Goal: Navigation & Orientation: Find specific page/section

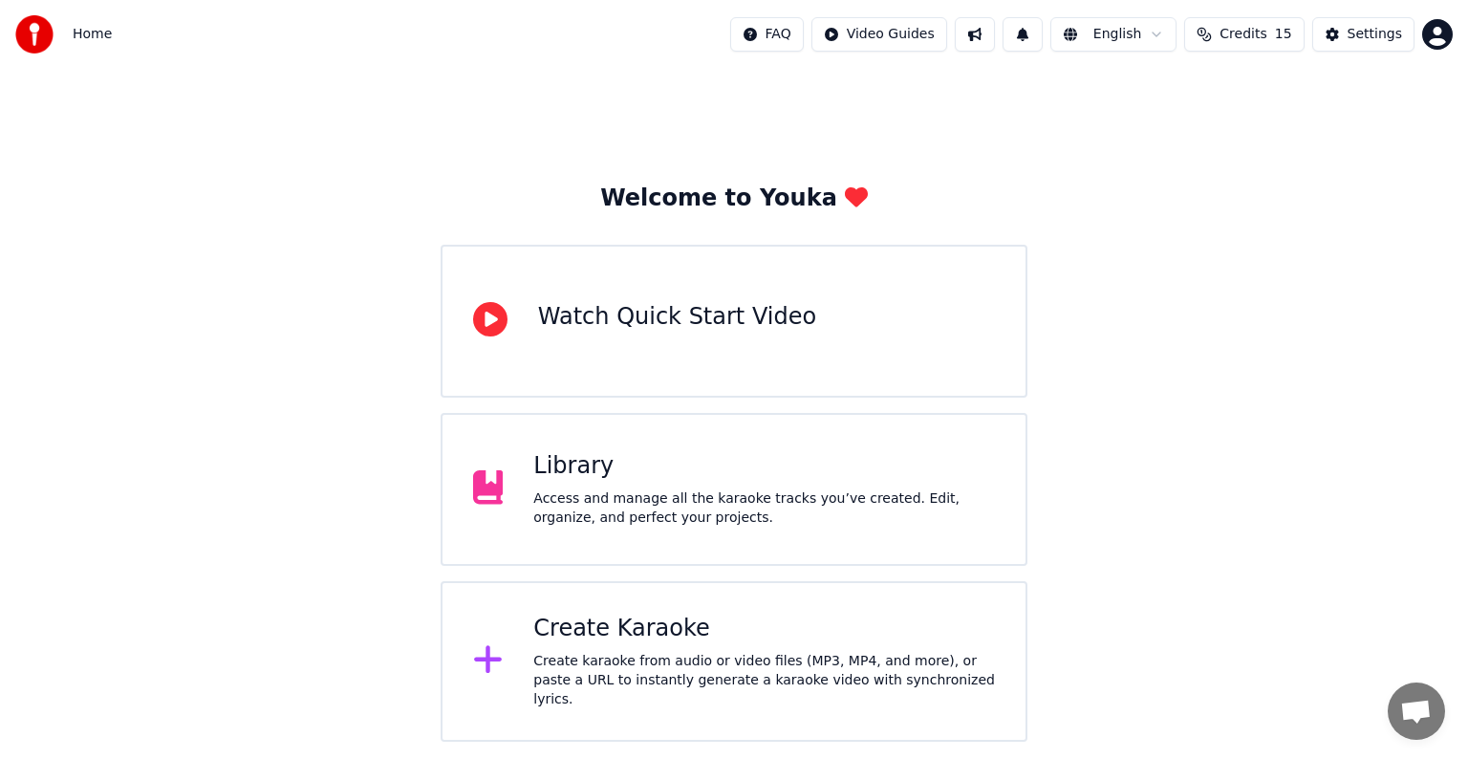
click at [570, 491] on div "Access and manage all the karaoke tracks you’ve created. Edit, organize, and pe…" at bounding box center [764, 508] width 462 height 38
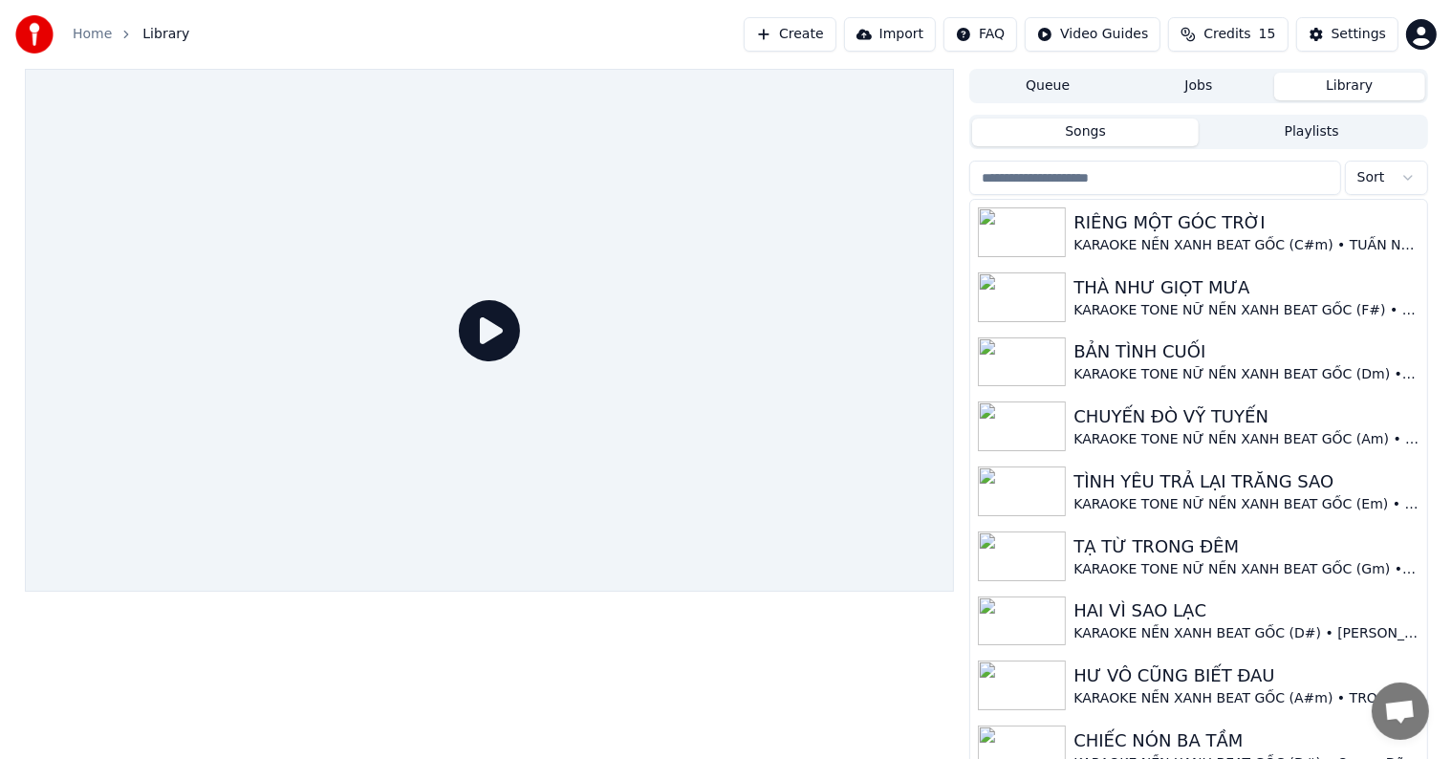
click at [1264, 137] on button "Playlists" at bounding box center [1312, 133] width 227 height 28
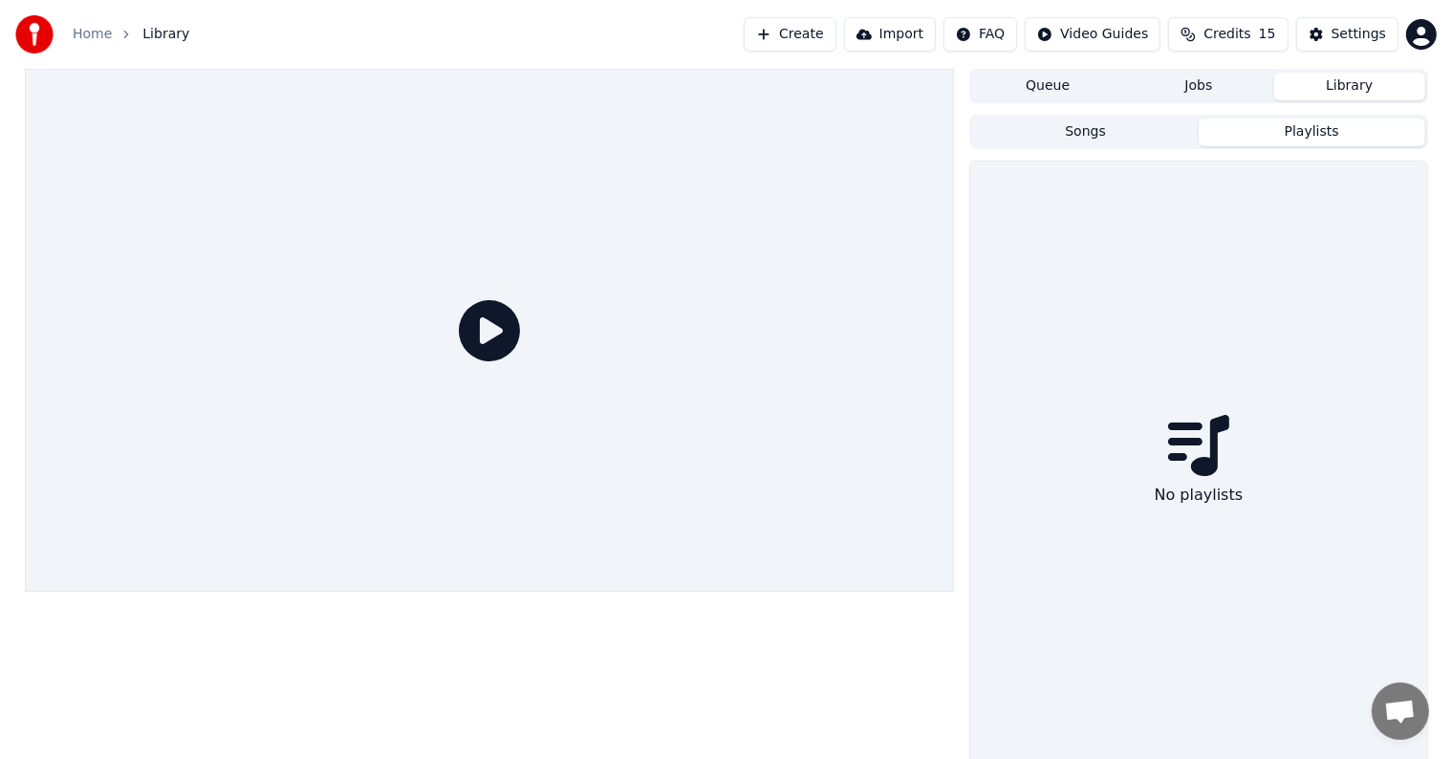
click at [1183, 73] on button "Jobs" at bounding box center [1198, 87] width 151 height 28
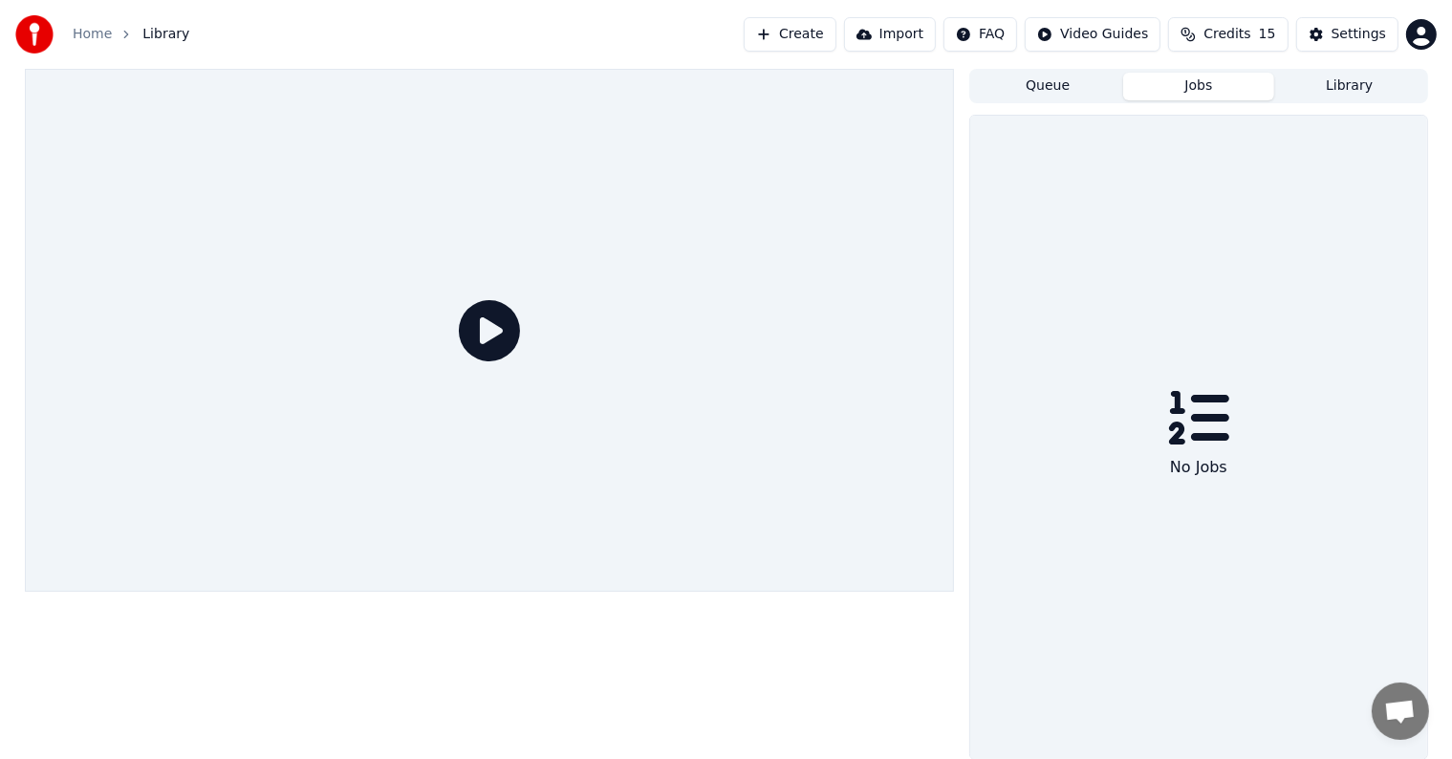
click at [1058, 91] on button "Queue" at bounding box center [1047, 87] width 151 height 28
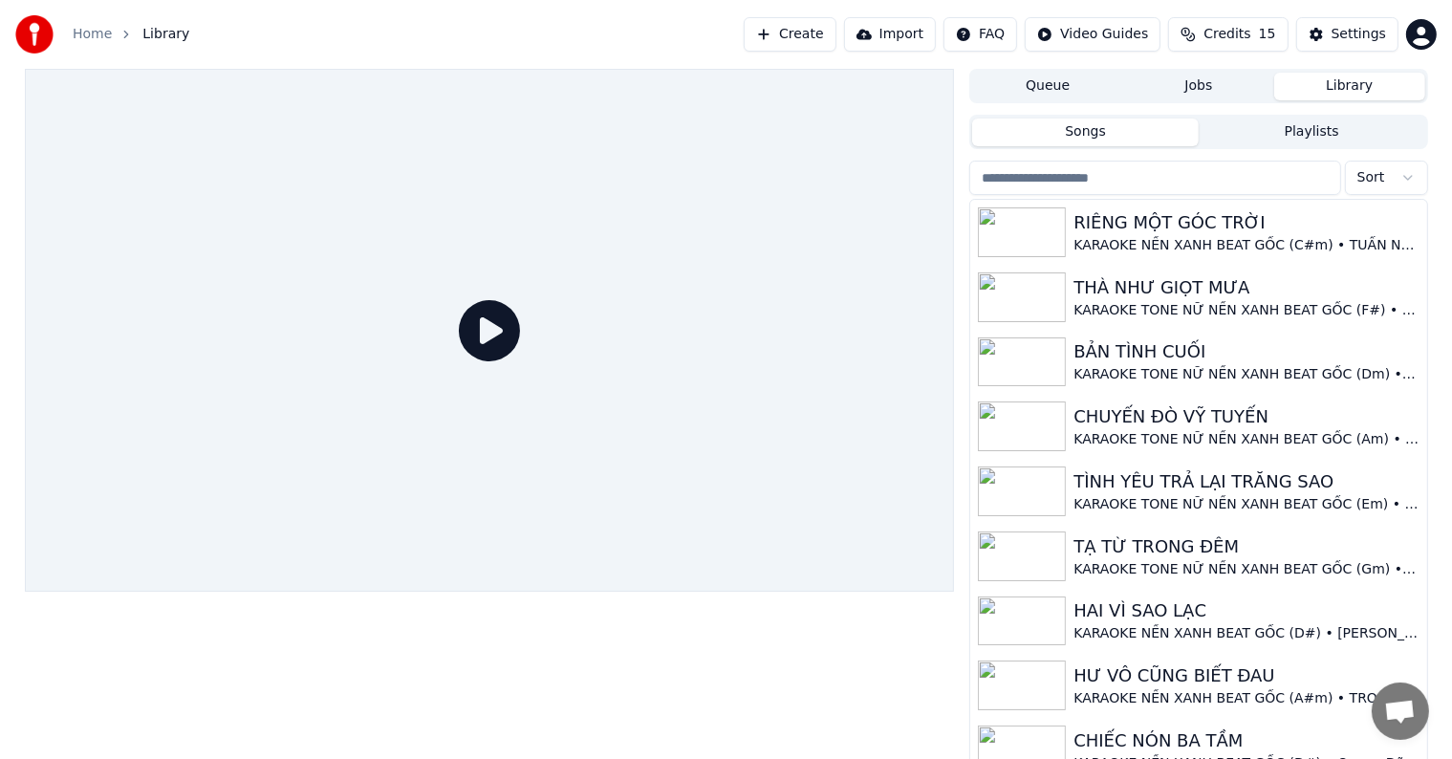
click at [1330, 88] on button "Library" at bounding box center [1349, 87] width 151 height 28
